Goal: Task Accomplishment & Management: Use online tool/utility

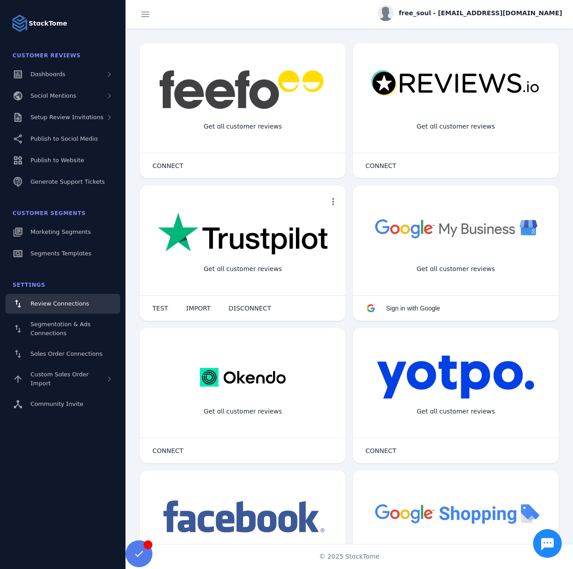
click at [80, 222] on div "Customer Segments" at bounding box center [62, 213] width 115 height 18
click at [77, 230] on span "Marketing Segments" at bounding box center [60, 231] width 60 height 7
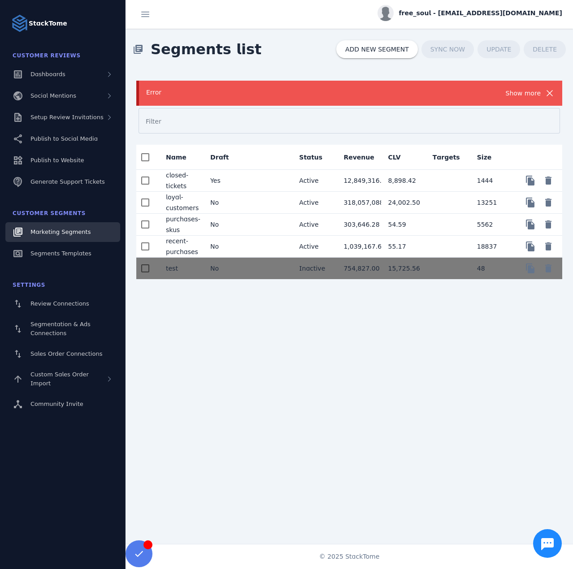
click at [522, 93] on div "Show more" at bounding box center [522, 93] width 35 height 11
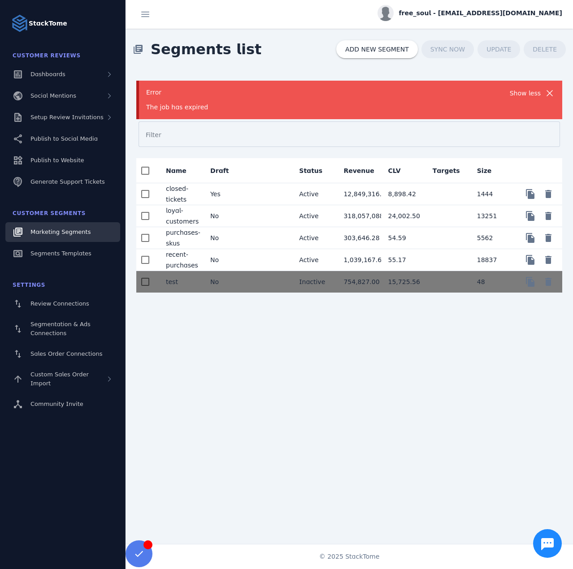
click at [280, 91] on div "Error" at bounding box center [327, 92] width 363 height 9
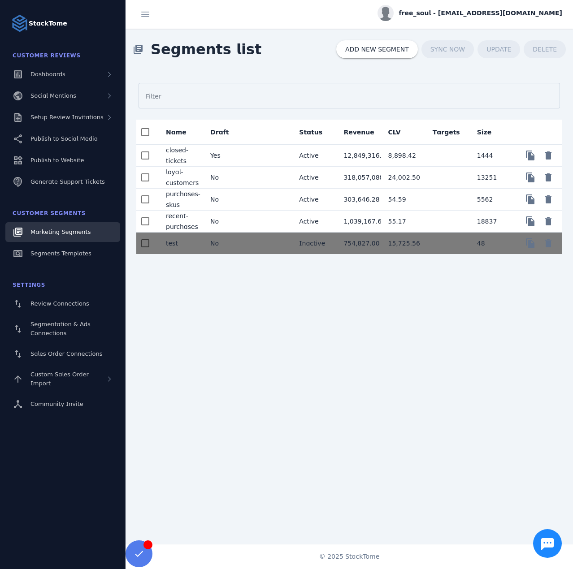
click at [234, 156] on mat-cell "Yes" at bounding box center [225, 156] width 44 height 22
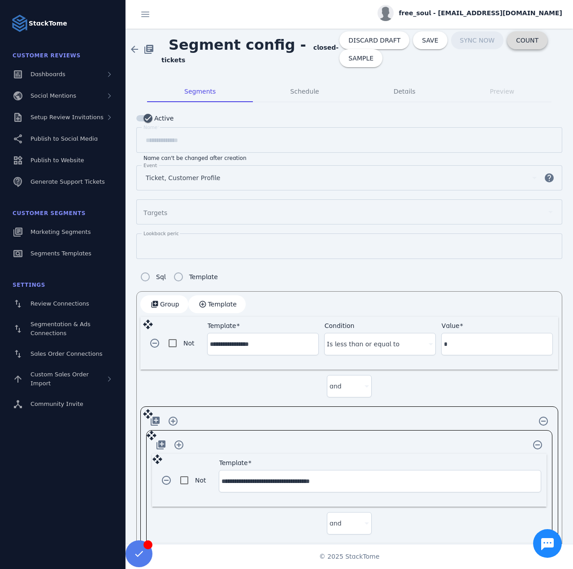
click at [516, 43] on span "COUNT" at bounding box center [527, 40] width 22 height 6
